Goal: Task Accomplishment & Management: Complete application form

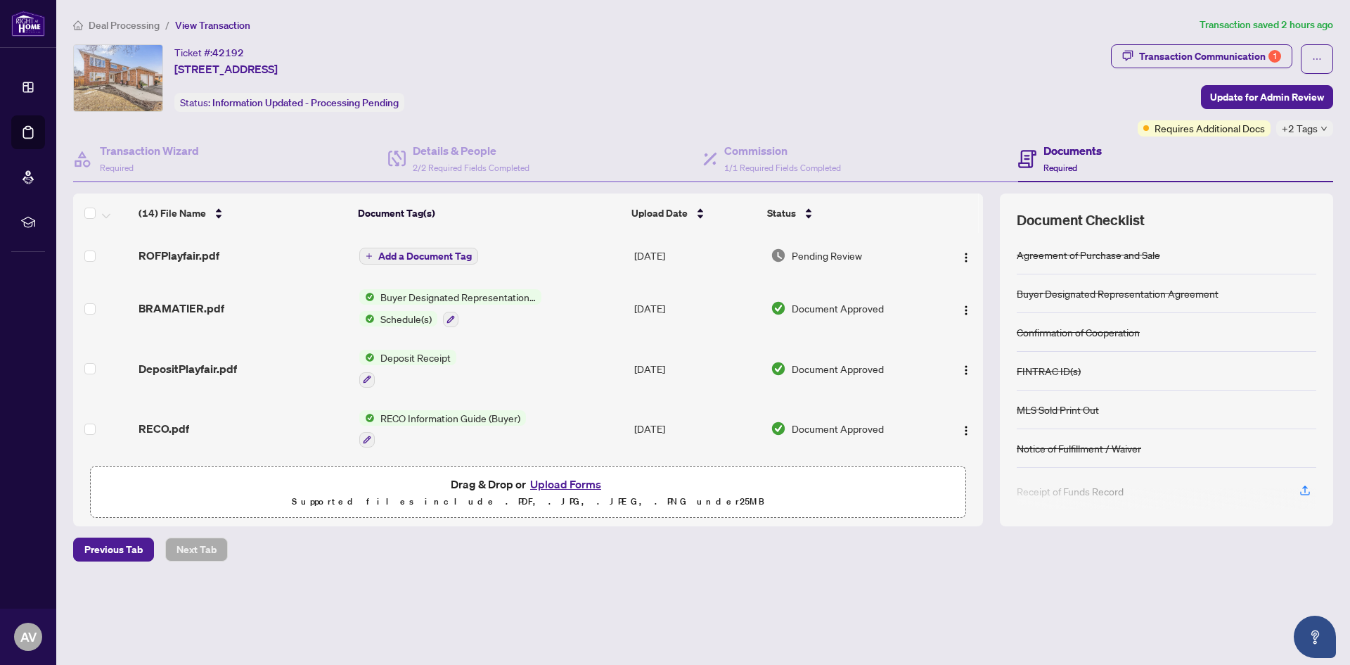
click at [452, 248] on button "Add a Document Tag" at bounding box center [418, 256] width 119 height 17
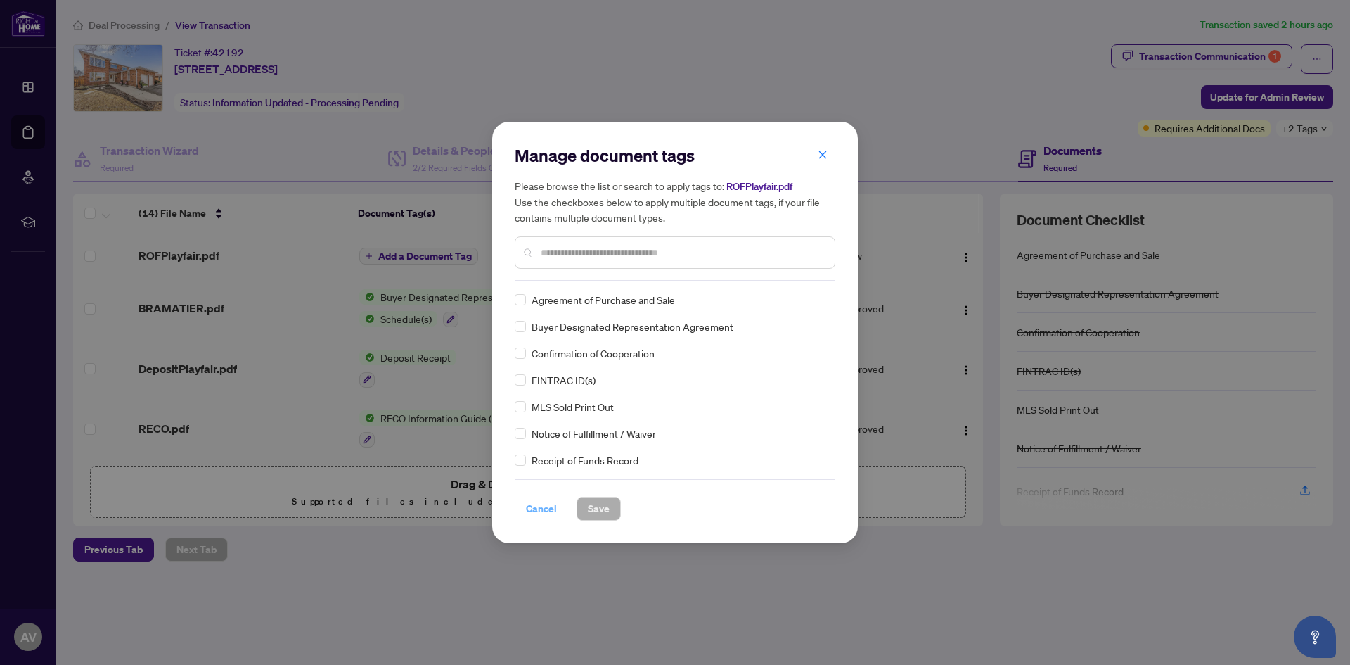
click at [544, 516] on span "Cancel" at bounding box center [541, 508] width 31 height 23
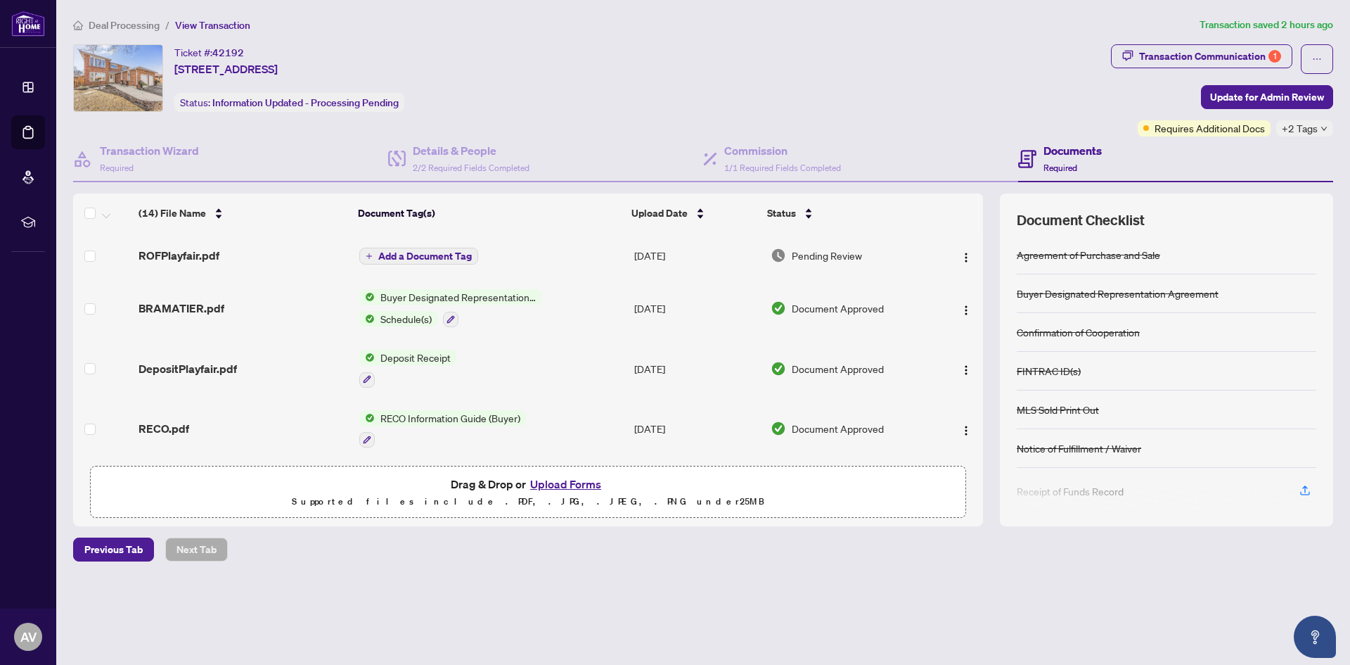
click at [574, 476] on button "Upload Forms" at bounding box center [565, 484] width 79 height 18
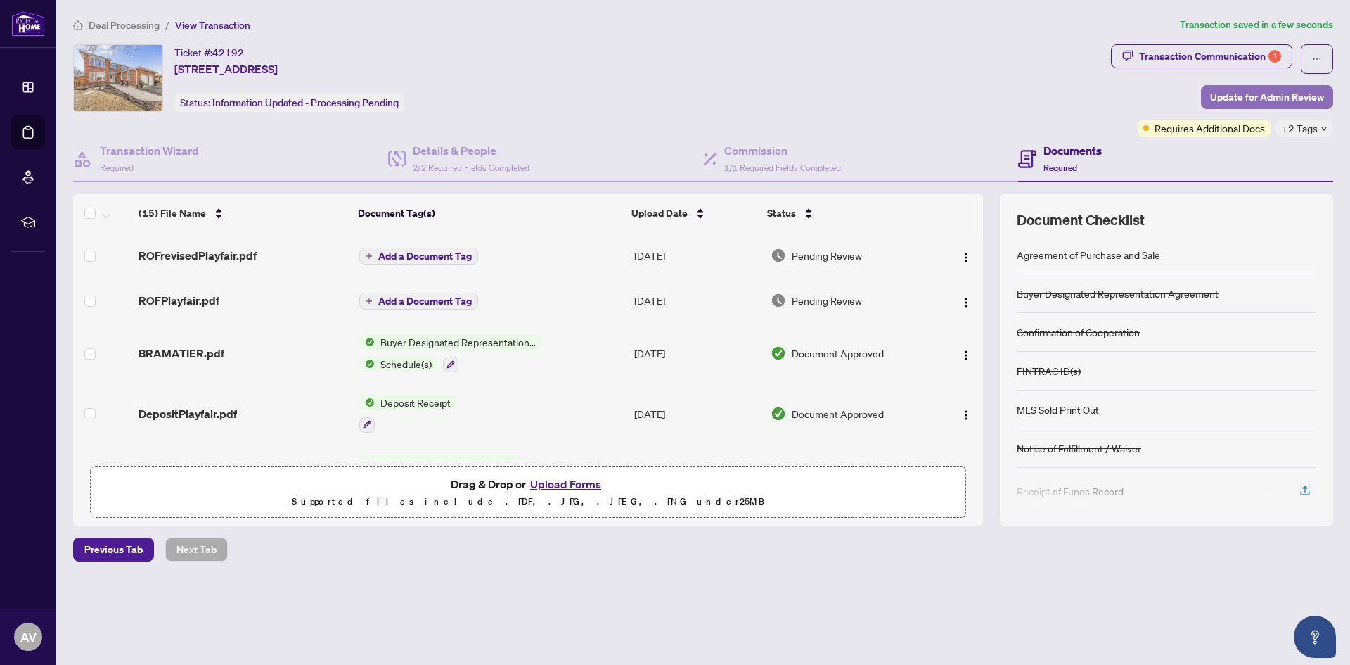
click at [1273, 96] on span "Update for Admin Review" at bounding box center [1267, 97] width 114 height 23
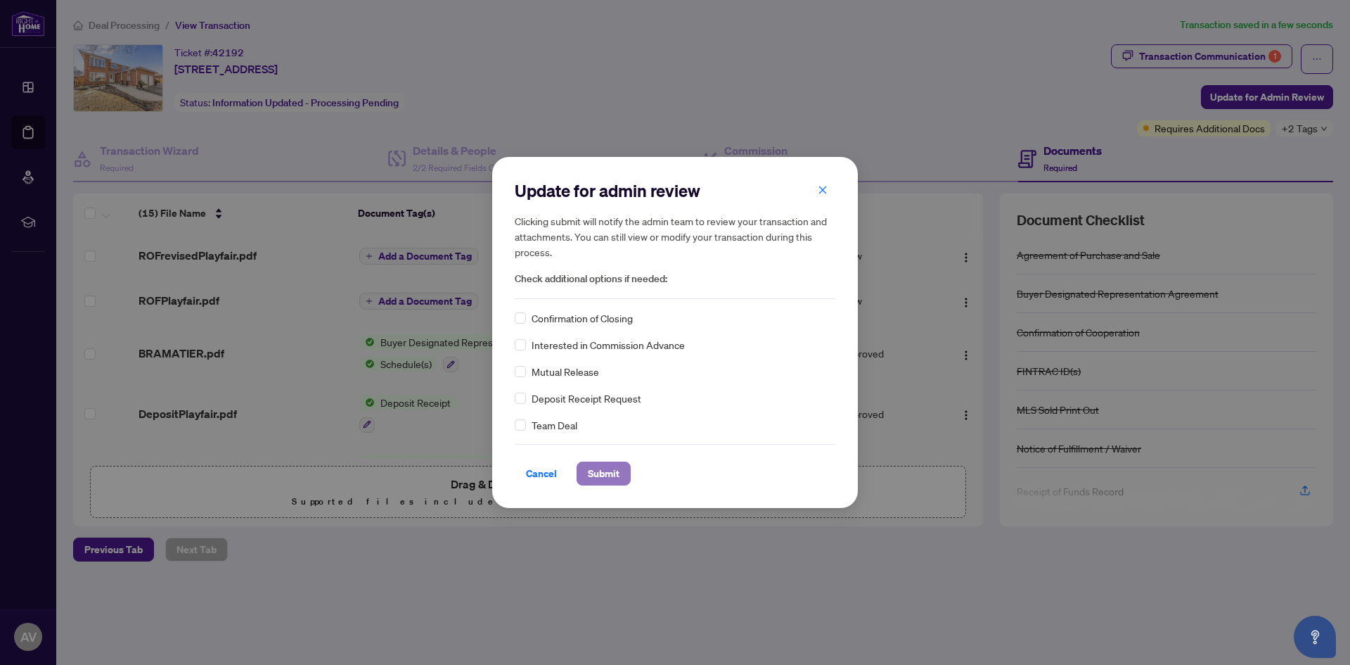
click at [604, 461] on button "Submit" at bounding box center [604, 473] width 54 height 24
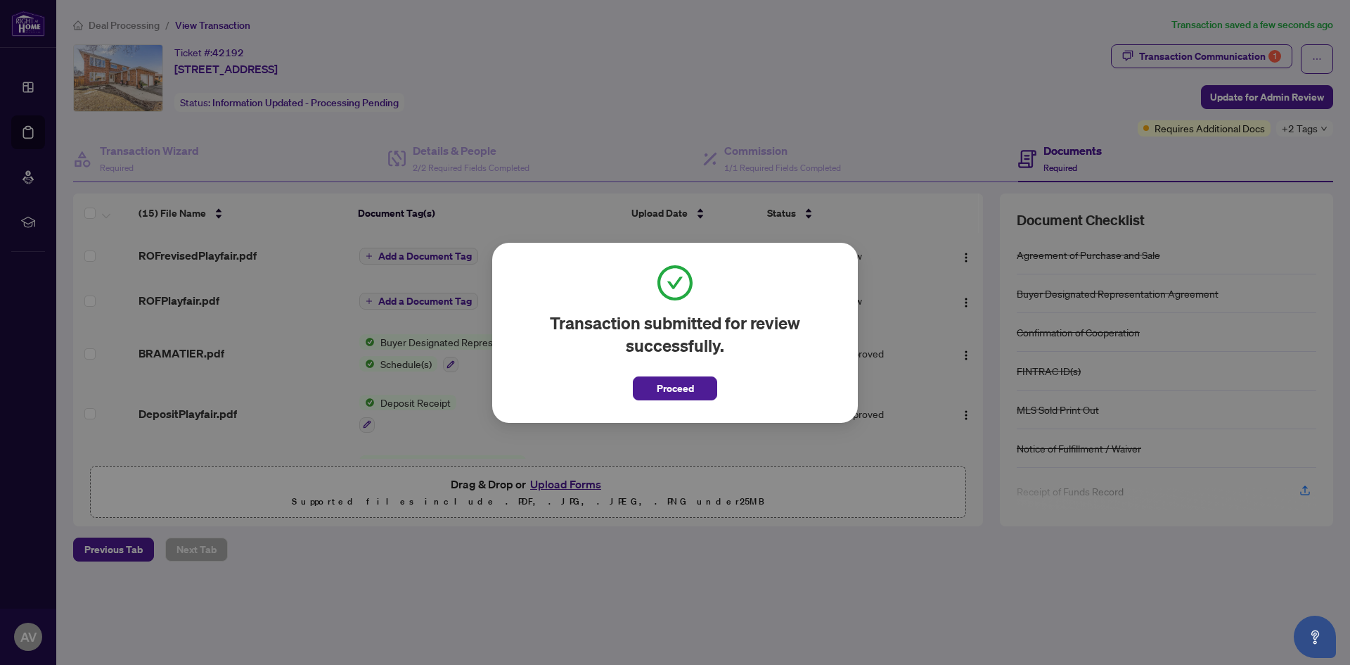
drag, startPoint x: 675, startPoint y: 384, endPoint x: 662, endPoint y: 378, distance: 14.8
click at [663, 379] on span "Proceed" at bounding box center [675, 388] width 37 height 23
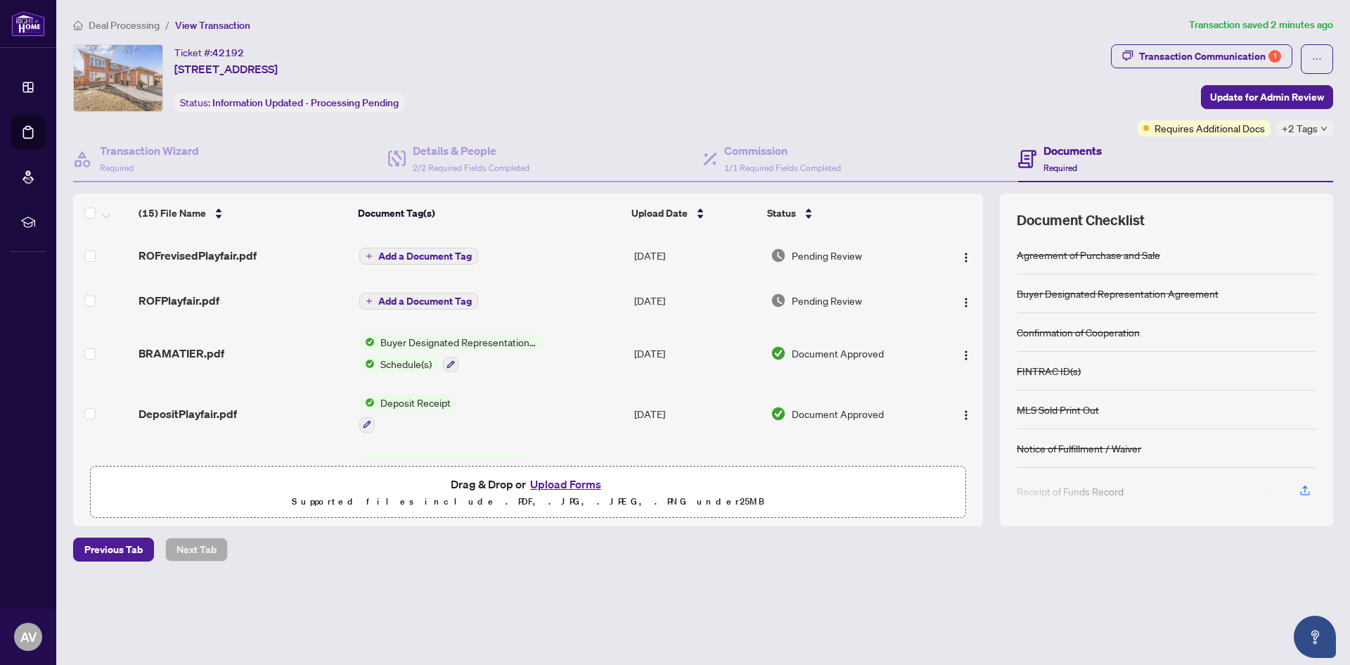
click at [1021, 537] on div "Previous Tab Next Tab" at bounding box center [703, 549] width 1260 height 24
